Goal: Task Accomplishment & Management: Use online tool/utility

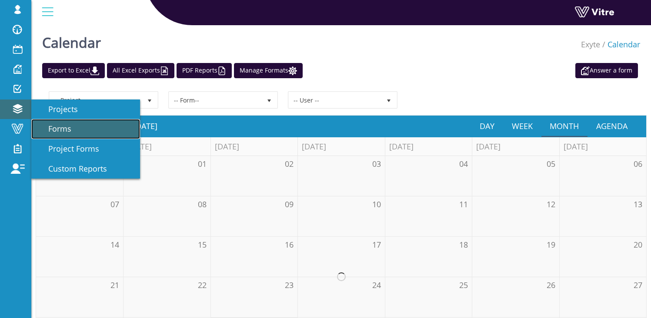
click at [69, 126] on span "Forms" at bounding box center [54, 128] width 33 height 10
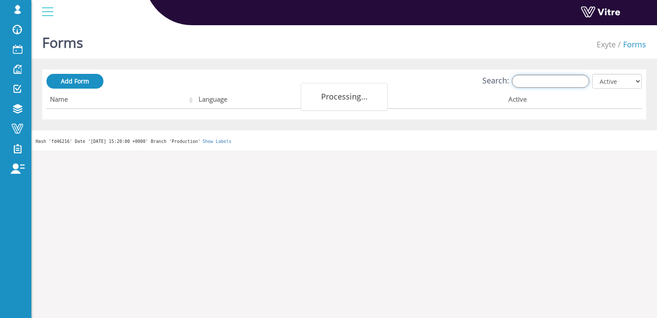
click at [536, 80] on input "Search:" at bounding box center [550, 81] width 77 height 13
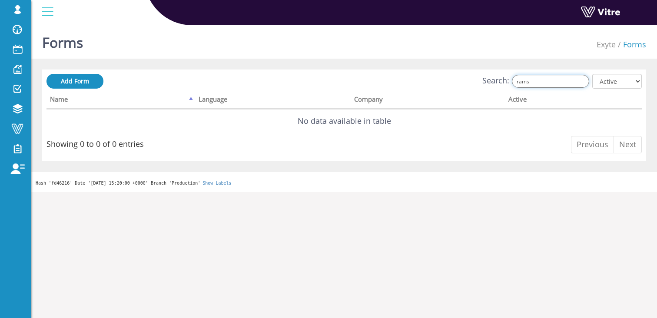
click at [548, 84] on input "rams" at bounding box center [550, 81] width 77 height 13
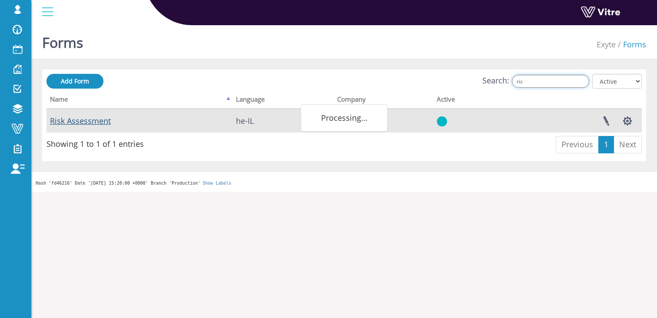
type input "ris"
click at [96, 118] on link "Risk Assessment" at bounding box center [80, 121] width 61 height 10
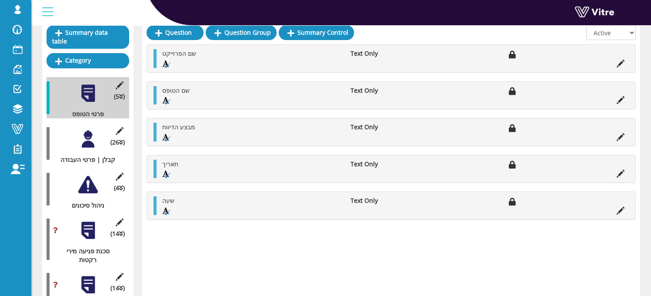
scroll to position [111, 0]
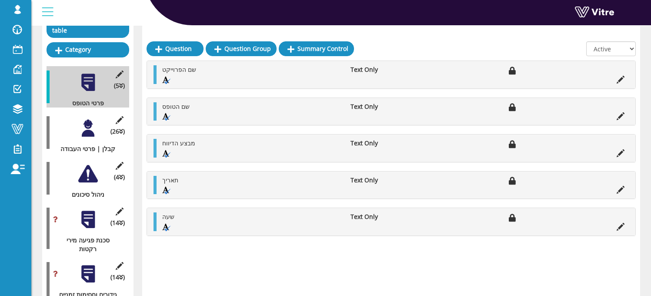
click at [88, 165] on div at bounding box center [88, 174] width 20 height 20
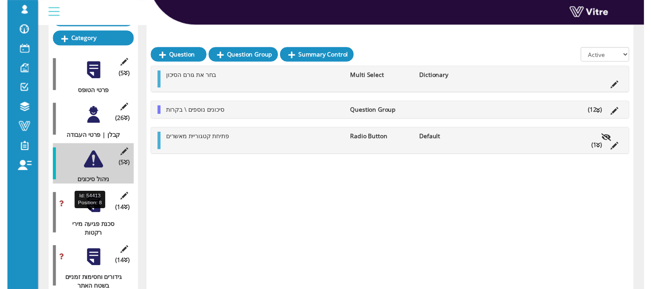
scroll to position [117, 0]
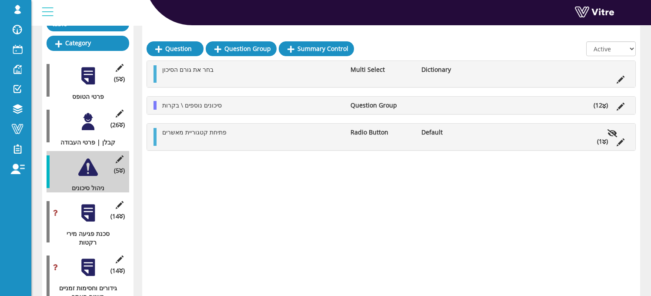
click at [85, 207] on div at bounding box center [88, 213] width 20 height 20
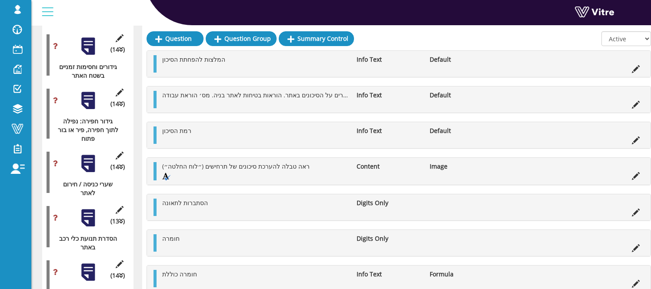
scroll to position [374, 0]
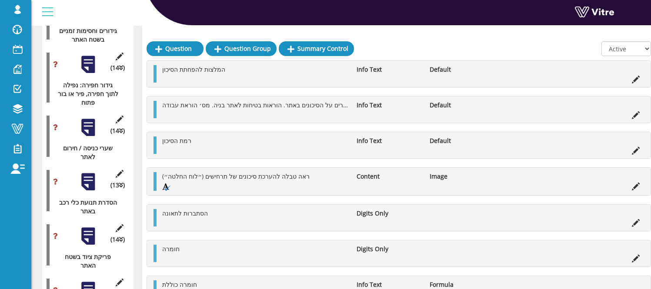
click at [90, 119] on div at bounding box center [88, 128] width 20 height 20
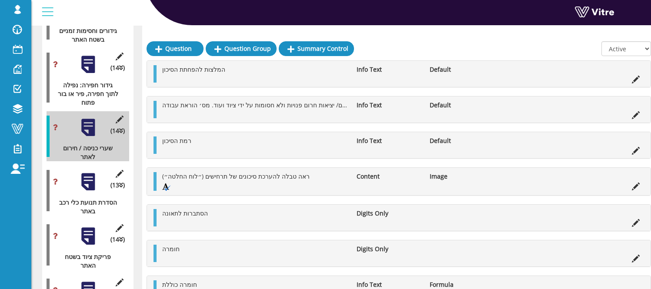
click at [87, 61] on div at bounding box center [88, 65] width 20 height 20
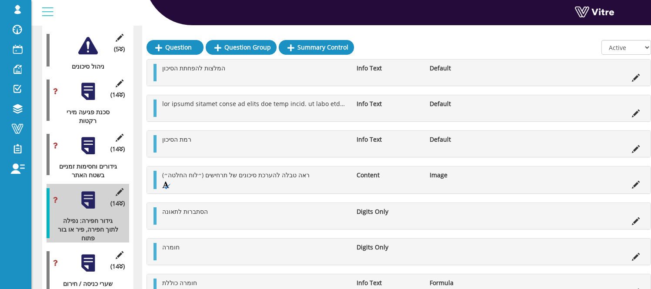
scroll to position [236, 0]
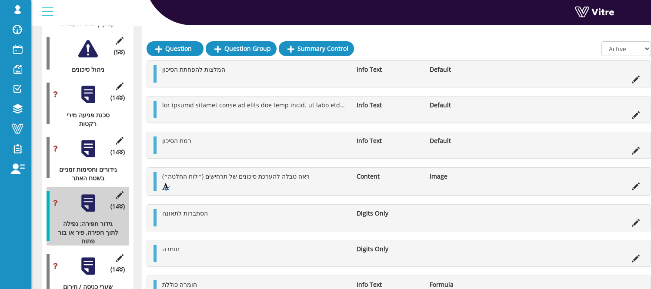
click at [91, 88] on div at bounding box center [88, 95] width 20 height 20
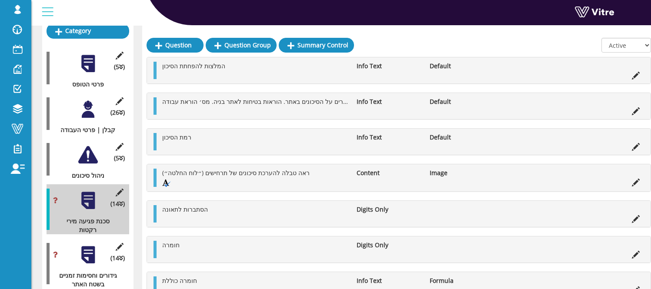
scroll to position [120, 0]
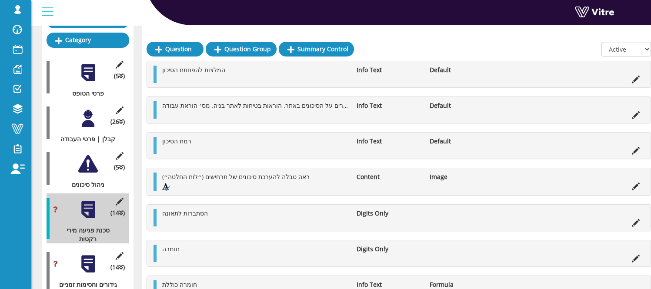
click at [88, 156] on div at bounding box center [88, 164] width 20 height 20
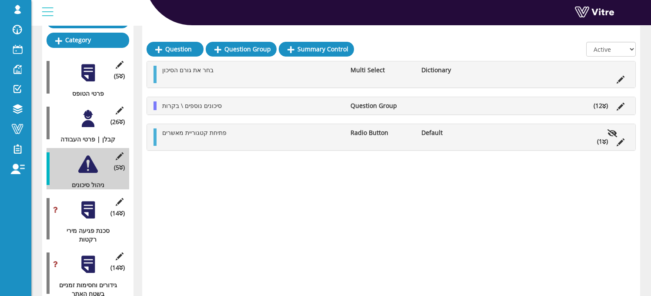
click at [87, 202] on div at bounding box center [88, 210] width 20 height 20
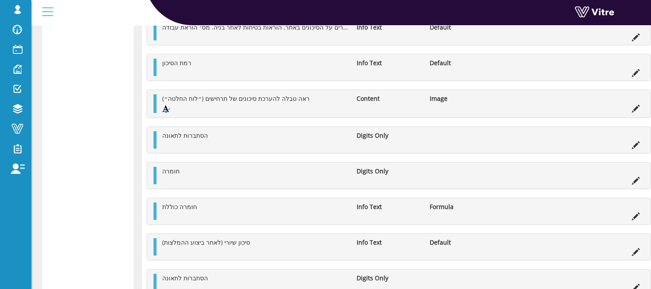
scroll to position [4057, 0]
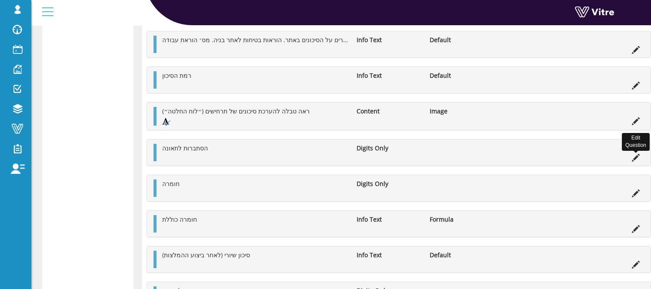
click at [634, 157] on icon at bounding box center [636, 158] width 8 height 8
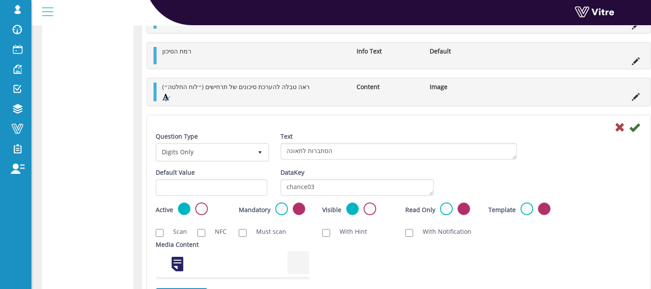
scroll to position [4082, 0]
click at [621, 128] on icon at bounding box center [619, 127] width 10 height 10
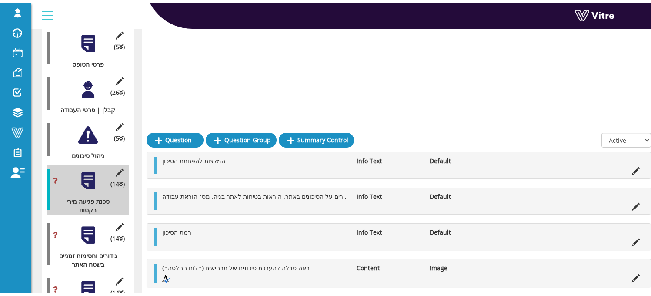
scroll to position [0, 0]
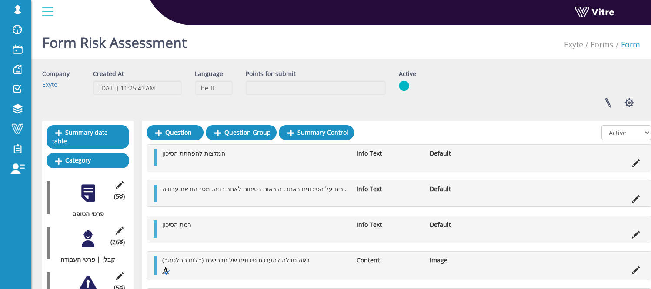
click at [88, 233] on div at bounding box center [88, 239] width 20 height 20
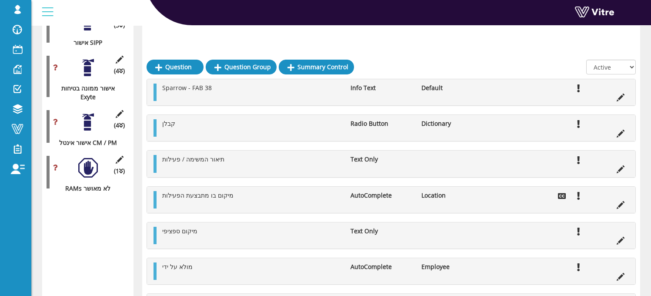
scroll to position [3842, 0]
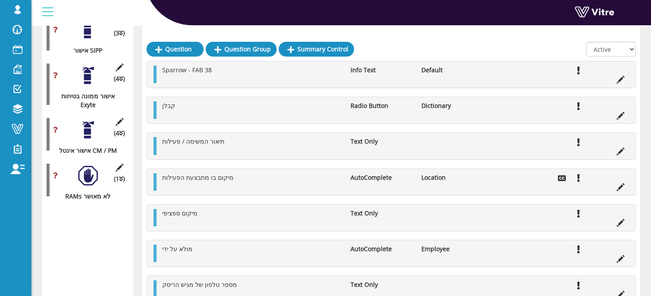
click at [91, 140] on div at bounding box center [88, 130] width 20 height 20
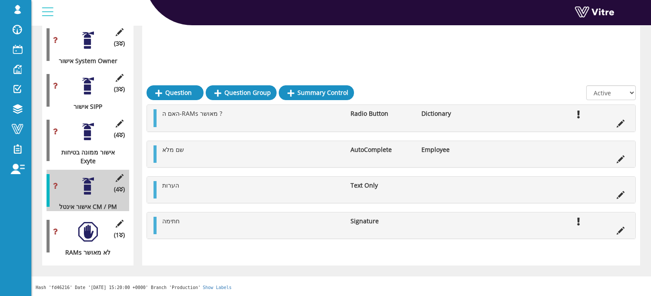
click at [615, 118] on li at bounding box center [620, 122] width 17 height 9
click at [619, 120] on icon at bounding box center [621, 124] width 8 height 8
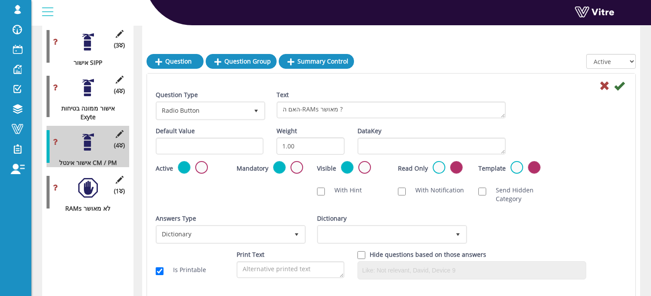
scroll to position [3842, 0]
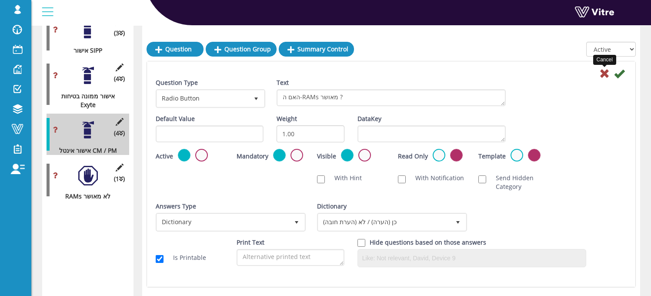
click at [600, 70] on icon at bounding box center [604, 73] width 10 height 10
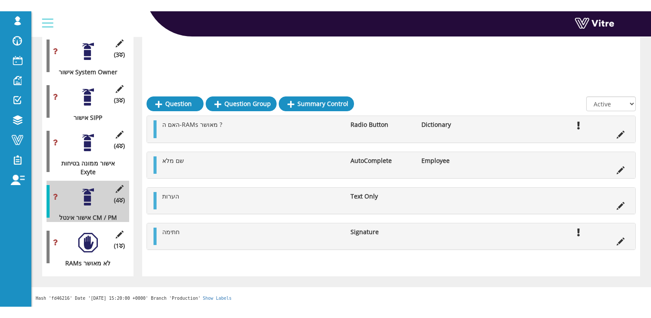
scroll to position [3807, 0]
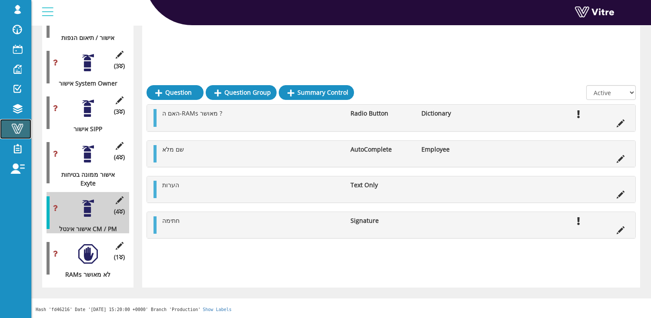
click at [21, 132] on span at bounding box center [18, 128] width 22 height 10
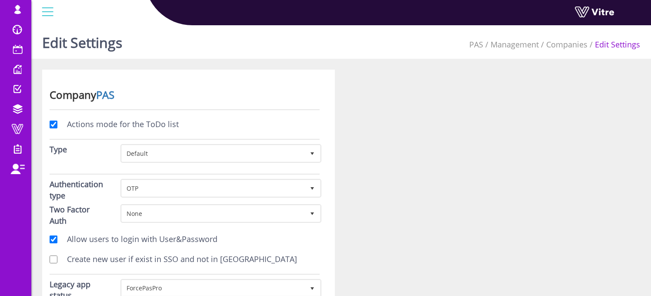
scroll to position [2483, 0]
